Goal: Find specific page/section: Find specific page/section

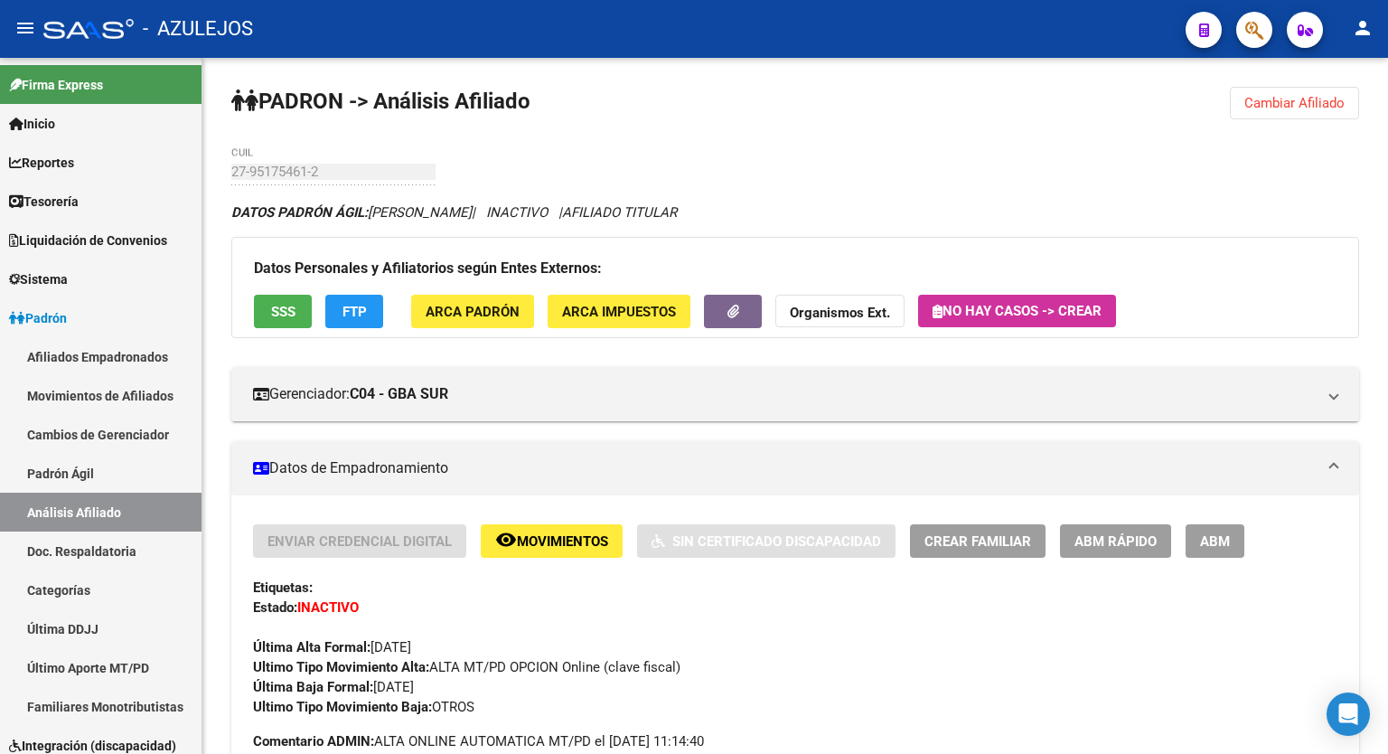
scroll to position [340, 0]
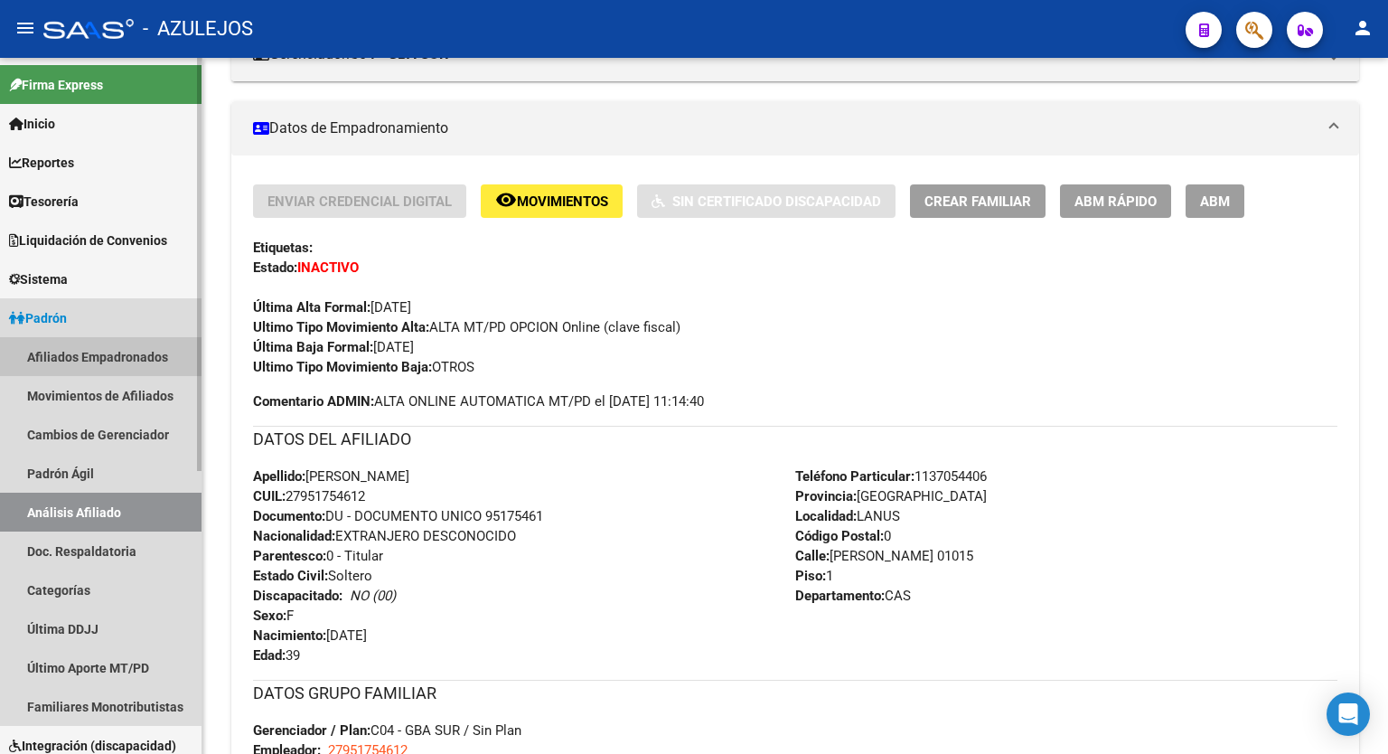
click at [84, 348] on link "Afiliados Empadronados" at bounding box center [101, 356] width 202 height 39
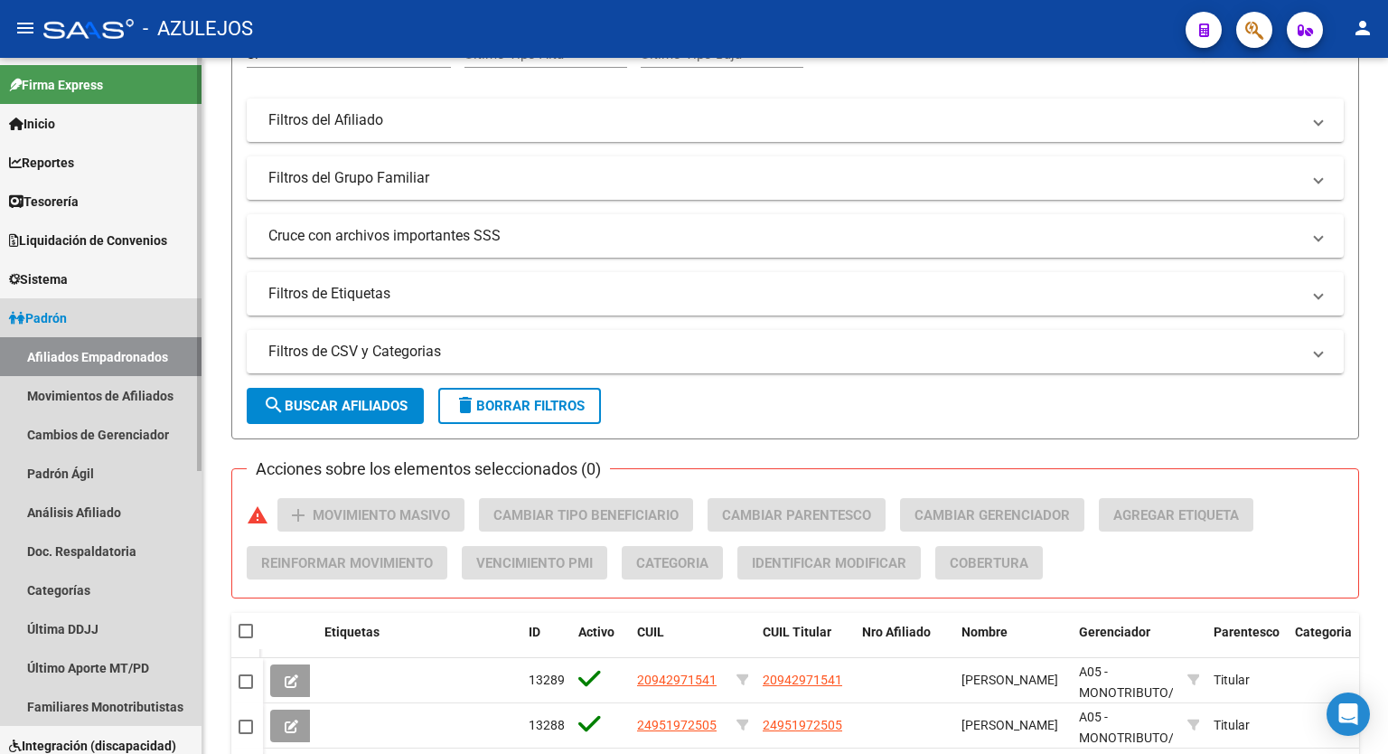
click at [67, 314] on span "Padrón" at bounding box center [38, 318] width 58 height 20
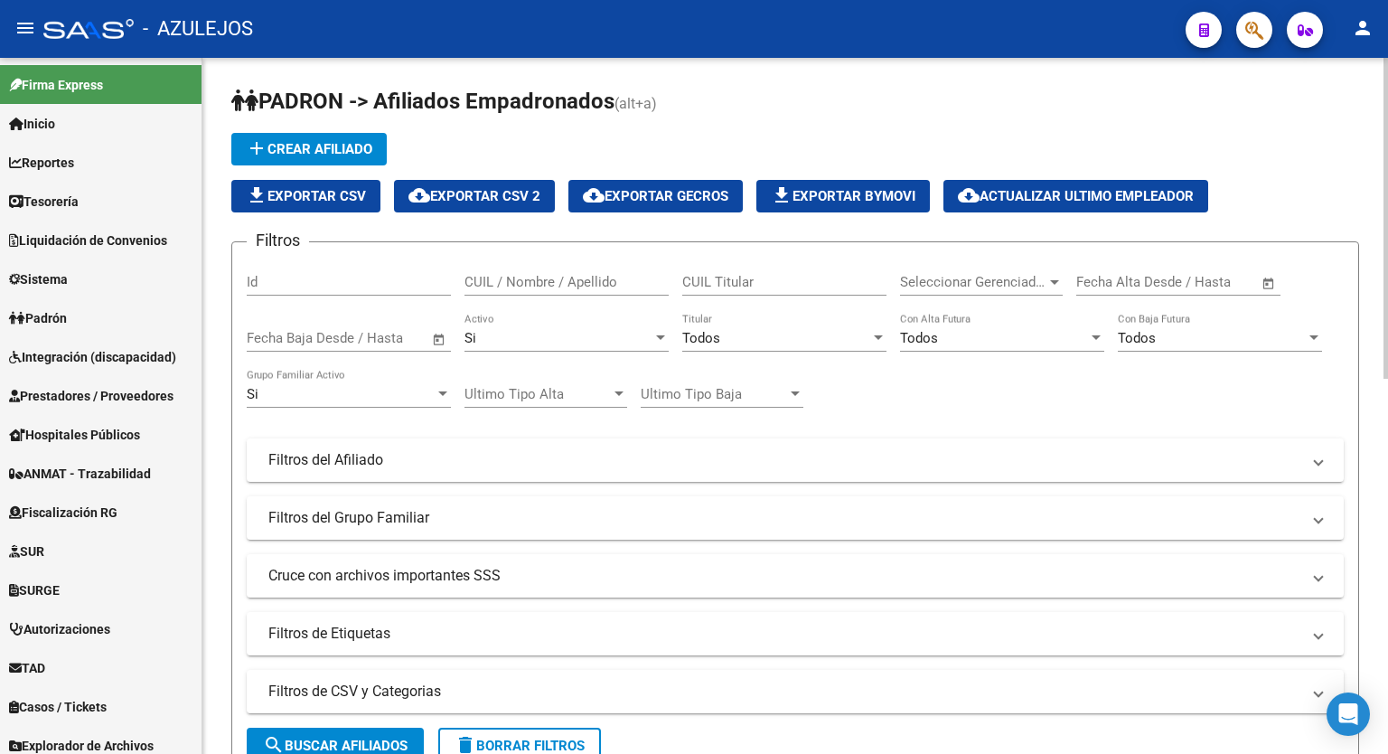
click at [1387, 95] on div at bounding box center [1385, 218] width 5 height 321
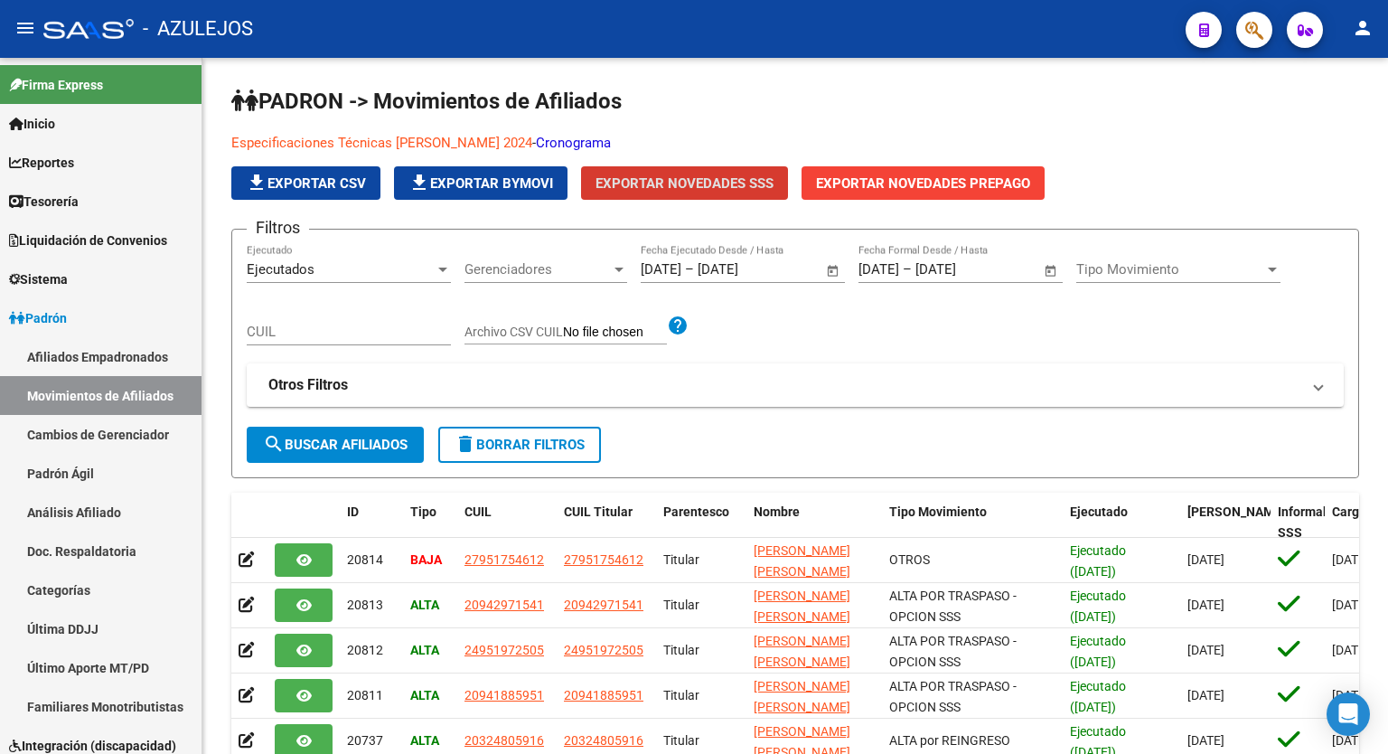
scroll to position [89, 0]
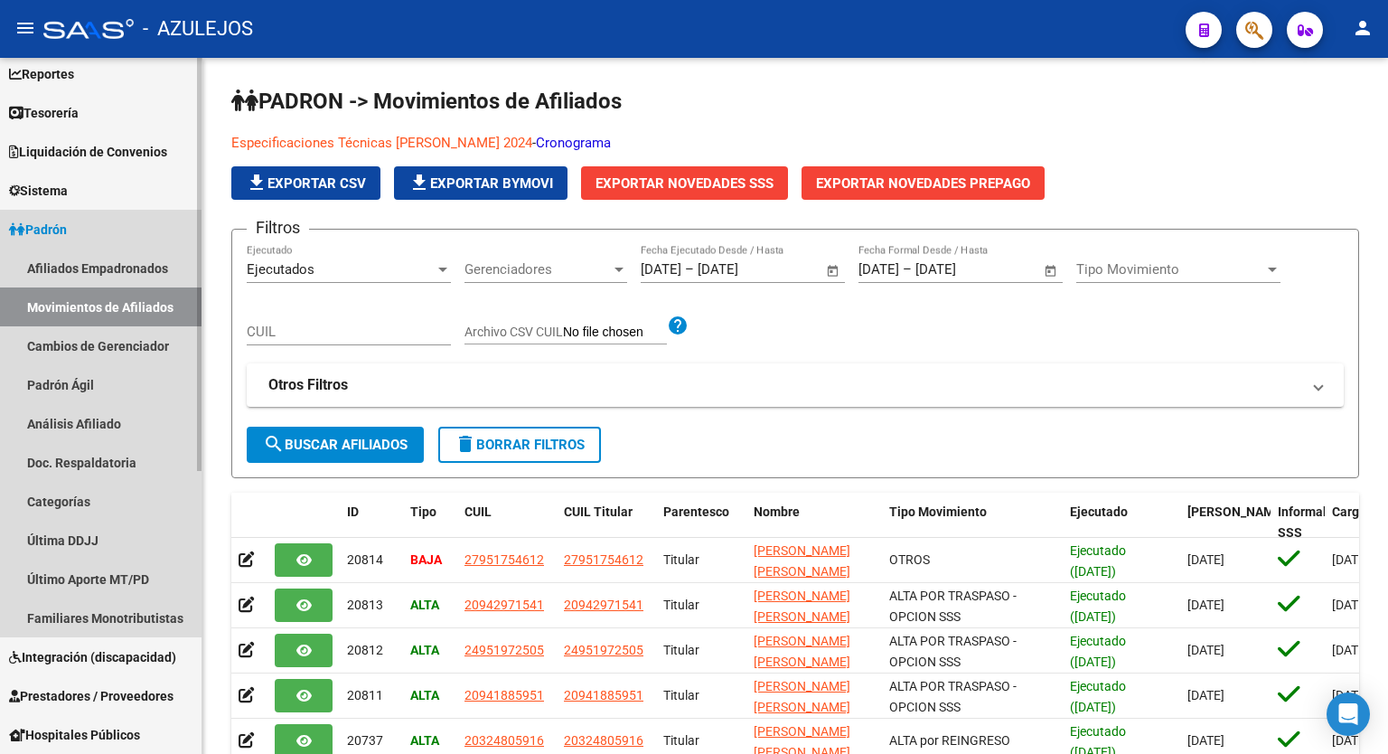
click at [65, 229] on span "Padrón" at bounding box center [38, 230] width 58 height 20
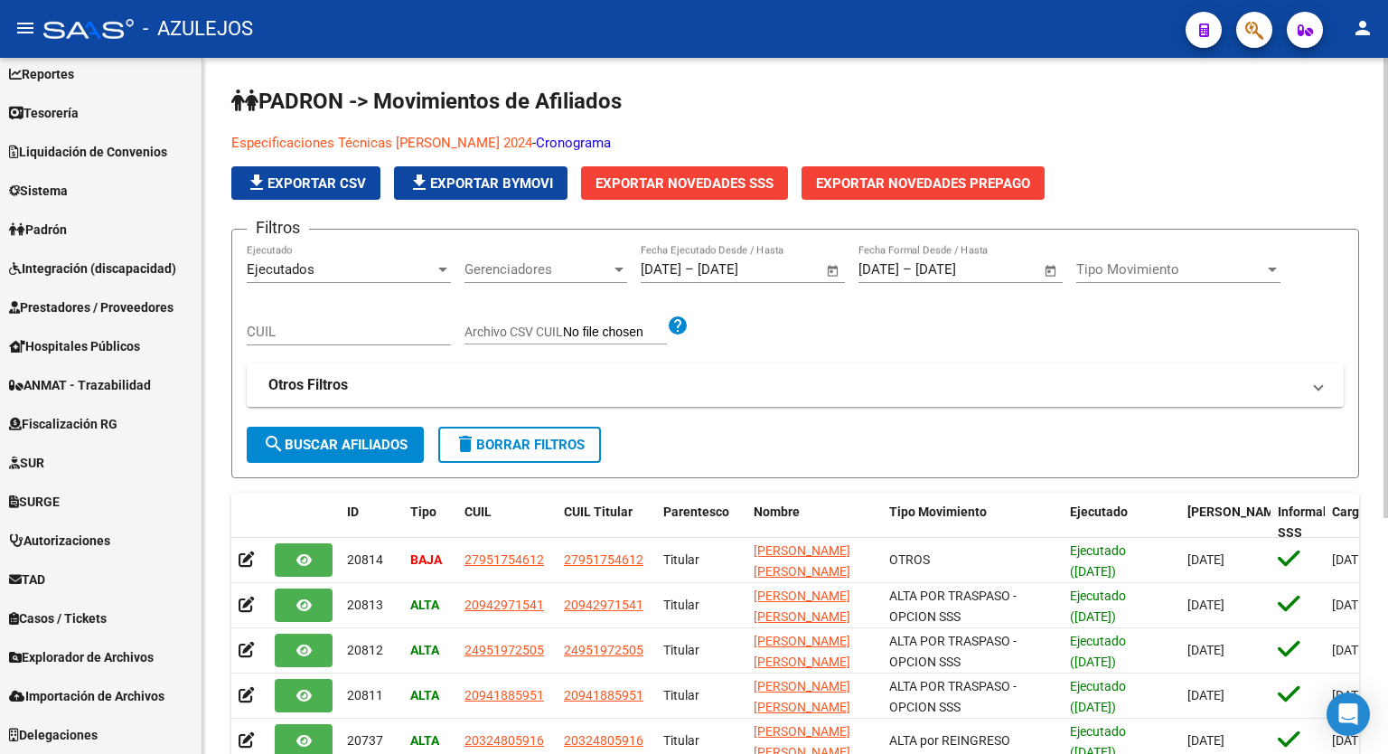
click at [1115, 104] on h1 "PADRON -> Movimientos de Afiliados" at bounding box center [795, 103] width 1128 height 32
